Goal: Use online tool/utility: Utilize a website feature to perform a specific function

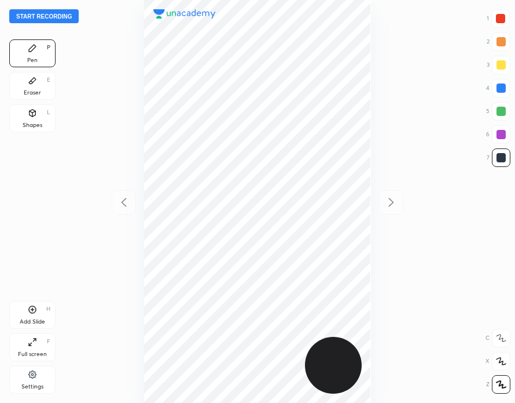
scroll to position [403, 330]
click at [52, 15] on button "Start recording" at bounding box center [44, 16] width 70 height 14
click at [41, 312] on div "Add Slide H" at bounding box center [32, 315] width 46 height 28
click at [379, 36] on div "02 : 24" at bounding box center [258, 201] width 330 height 403
click at [496, 20] on div at bounding box center [500, 18] width 9 height 9
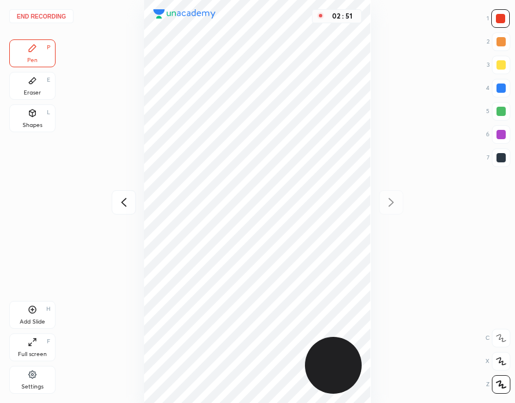
click at [499, 90] on div at bounding box center [501, 87] width 9 height 9
click at [54, 16] on button "End recording" at bounding box center [41, 16] width 64 height 14
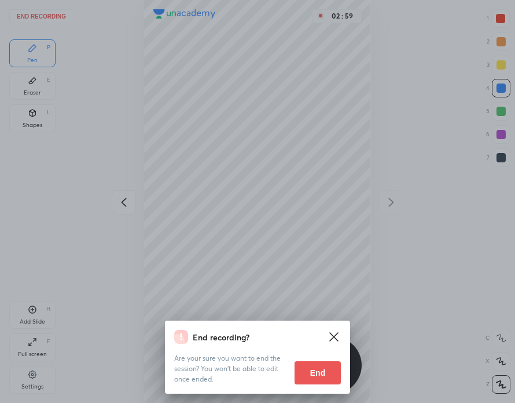
click at [329, 370] on button "End" at bounding box center [318, 372] width 46 height 23
